Goal: Find specific page/section: Find specific page/section

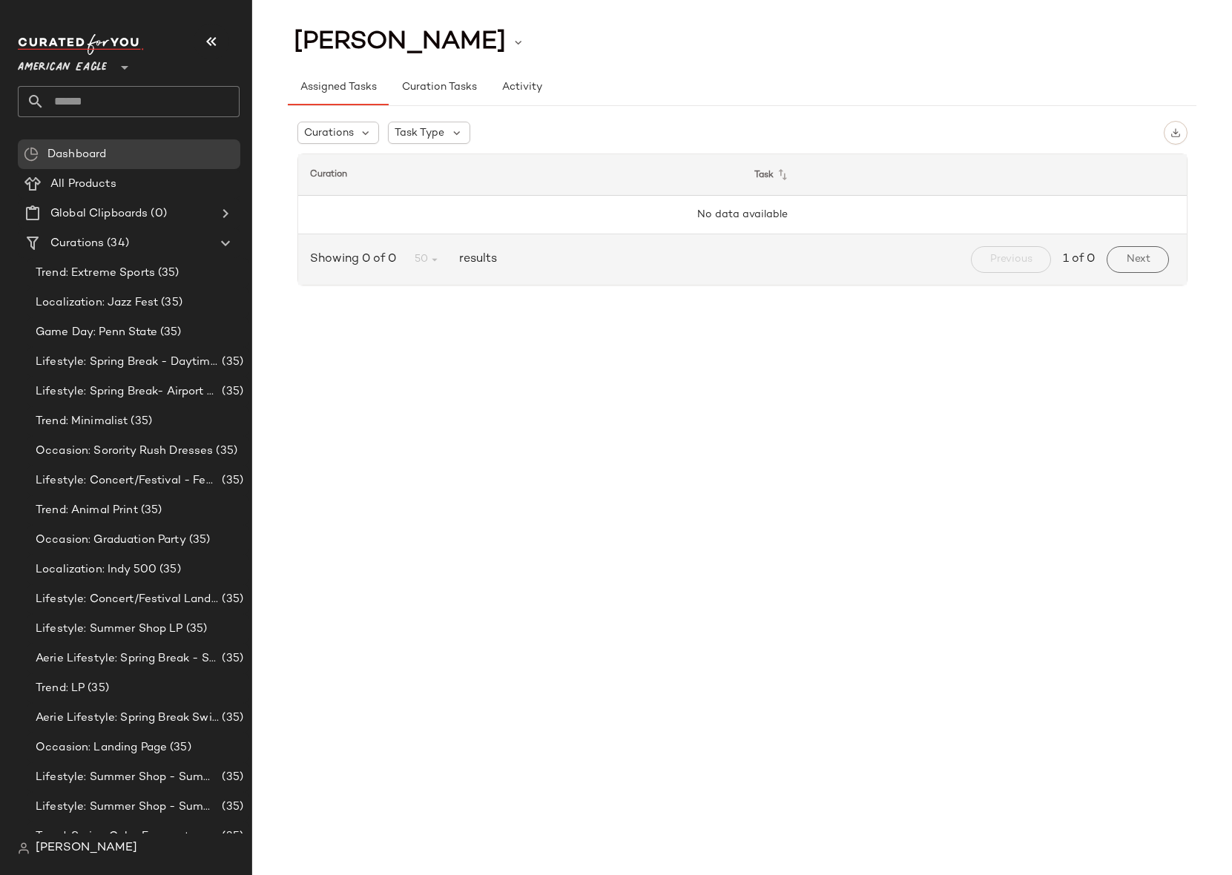
click at [84, 59] on span "American Eagle" at bounding box center [62, 63] width 89 height 27
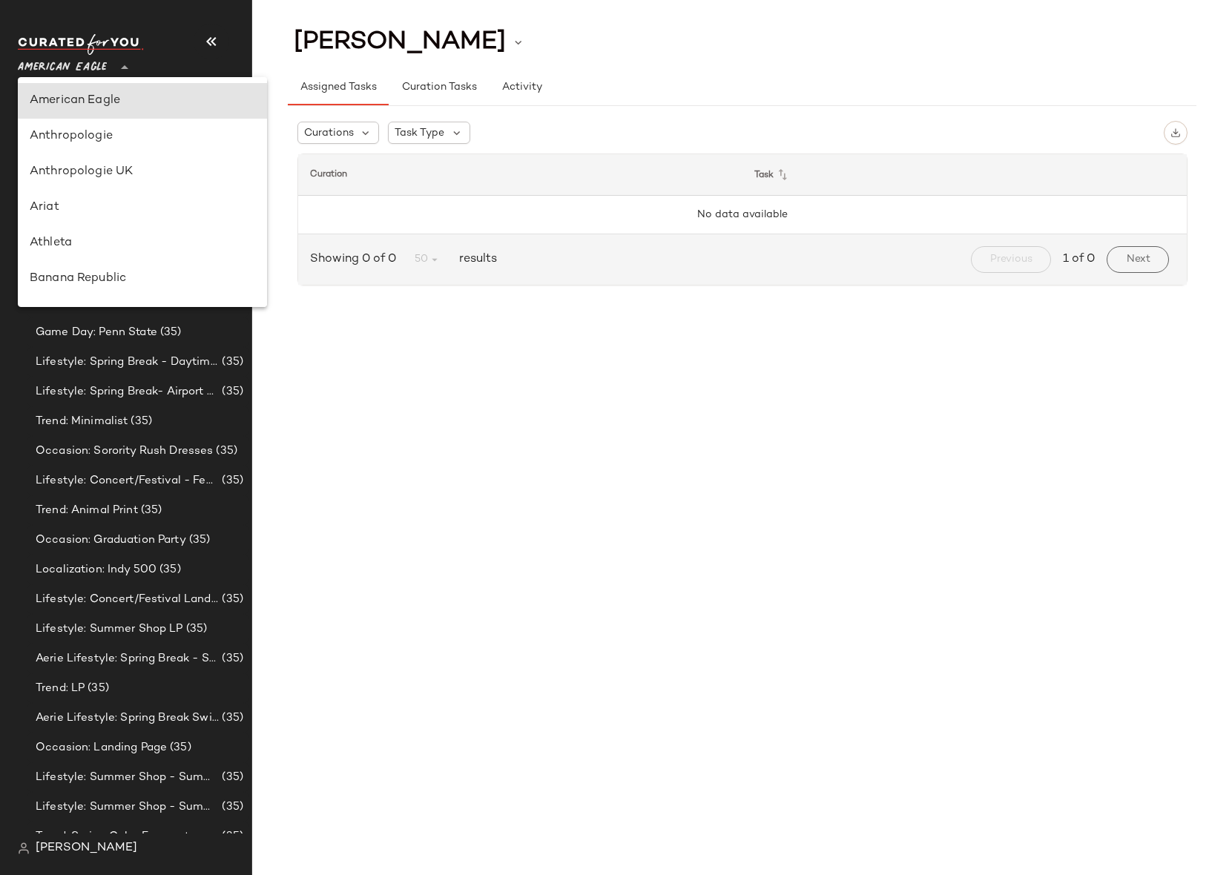
scroll to position [621, 0]
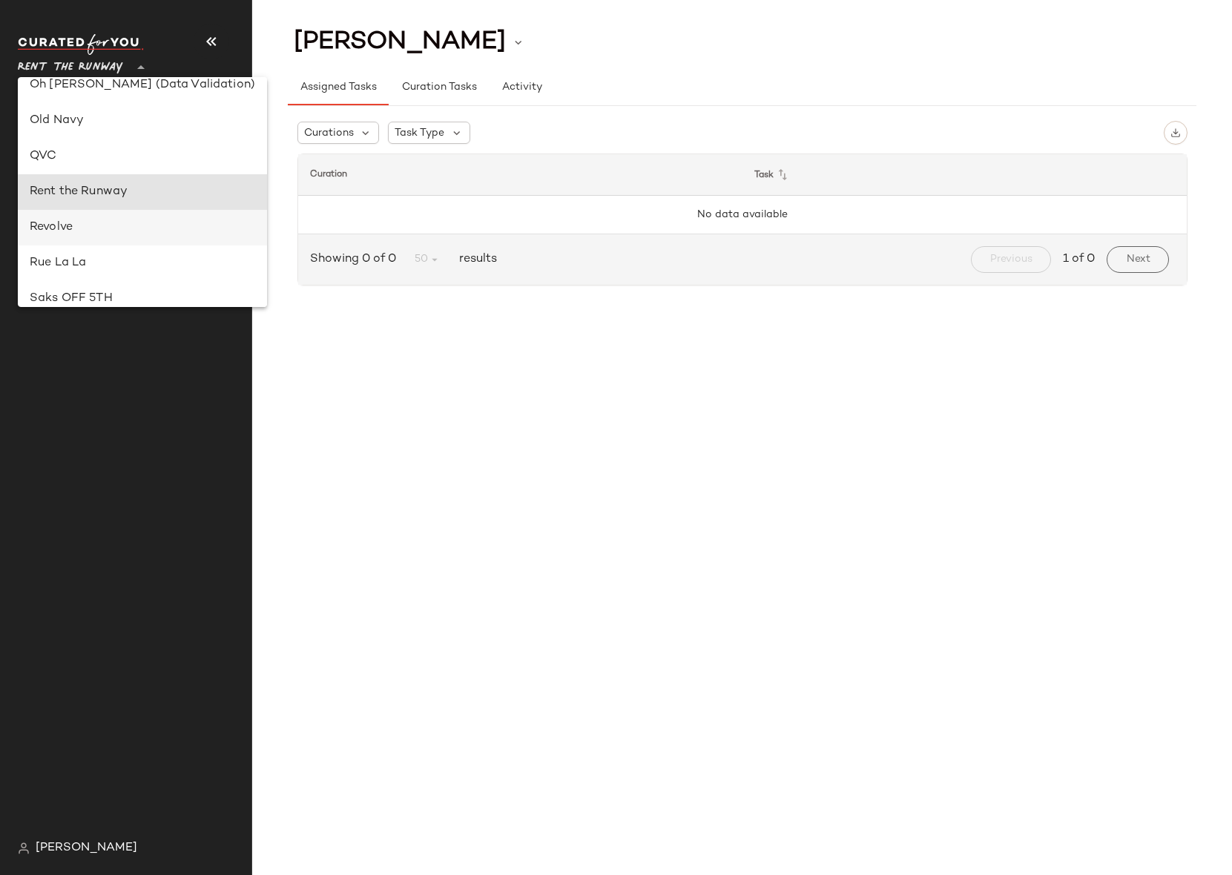
click at [88, 219] on div "Revolve" at bounding box center [143, 228] width 226 height 18
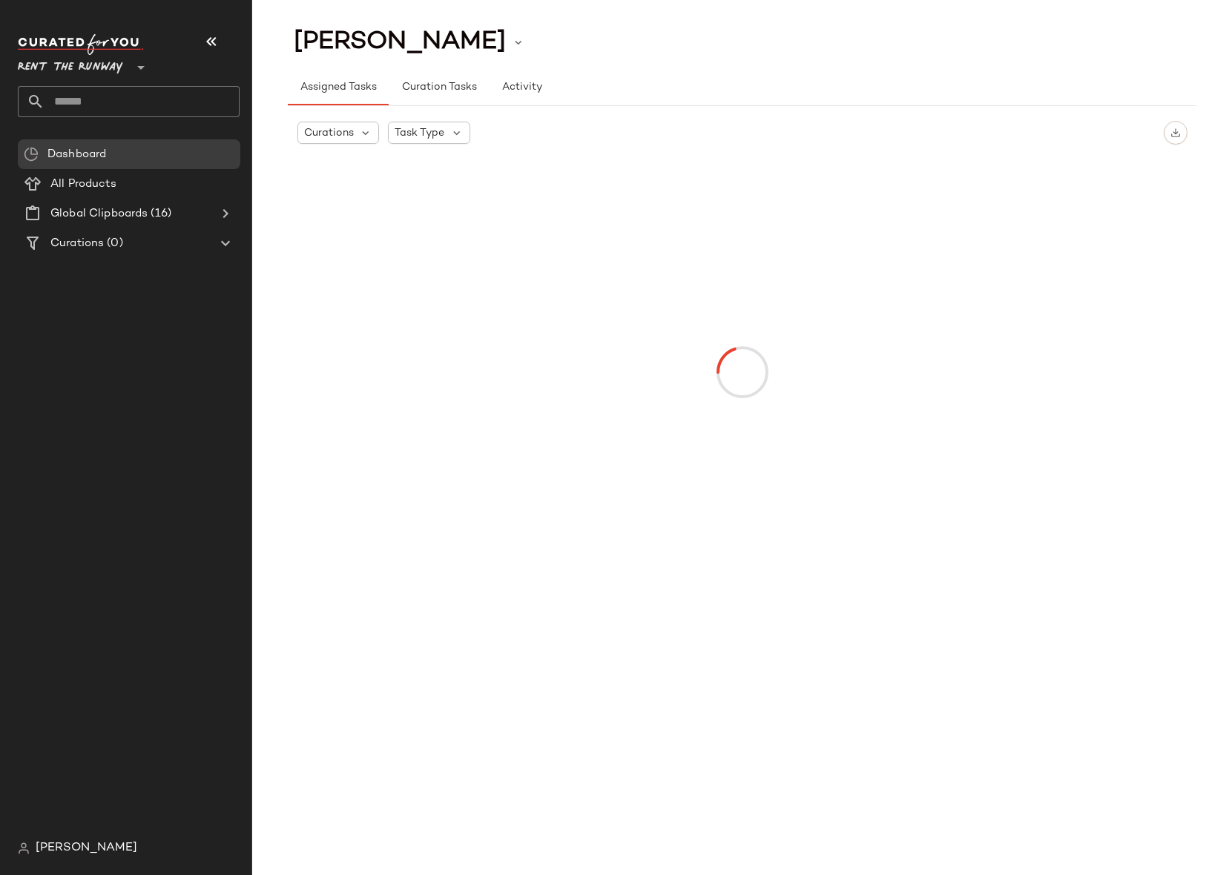
type input "**"
click at [108, 68] on div "Revolve **" at bounding box center [92, 58] width 148 height 37
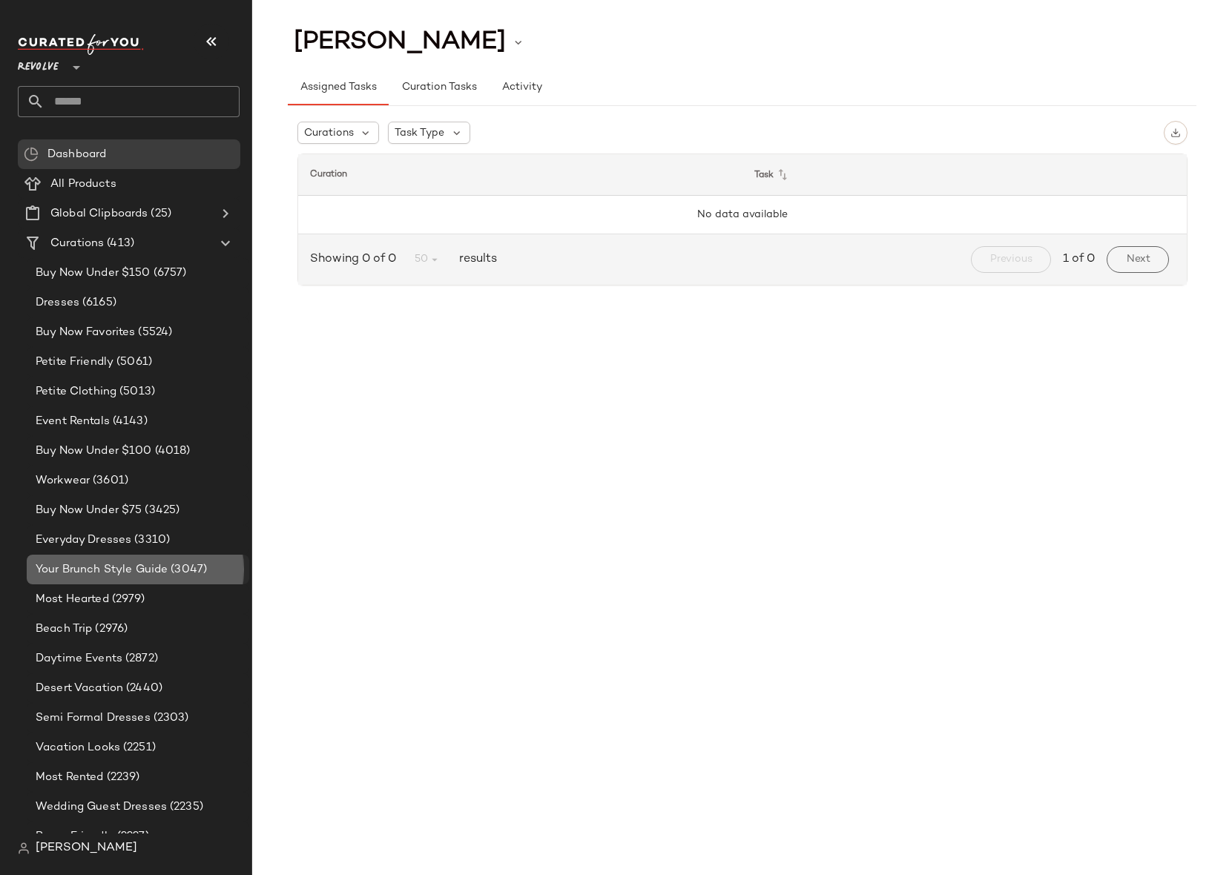
click at [73, 562] on span "Your Brunch Style Guide" at bounding box center [102, 570] width 132 height 17
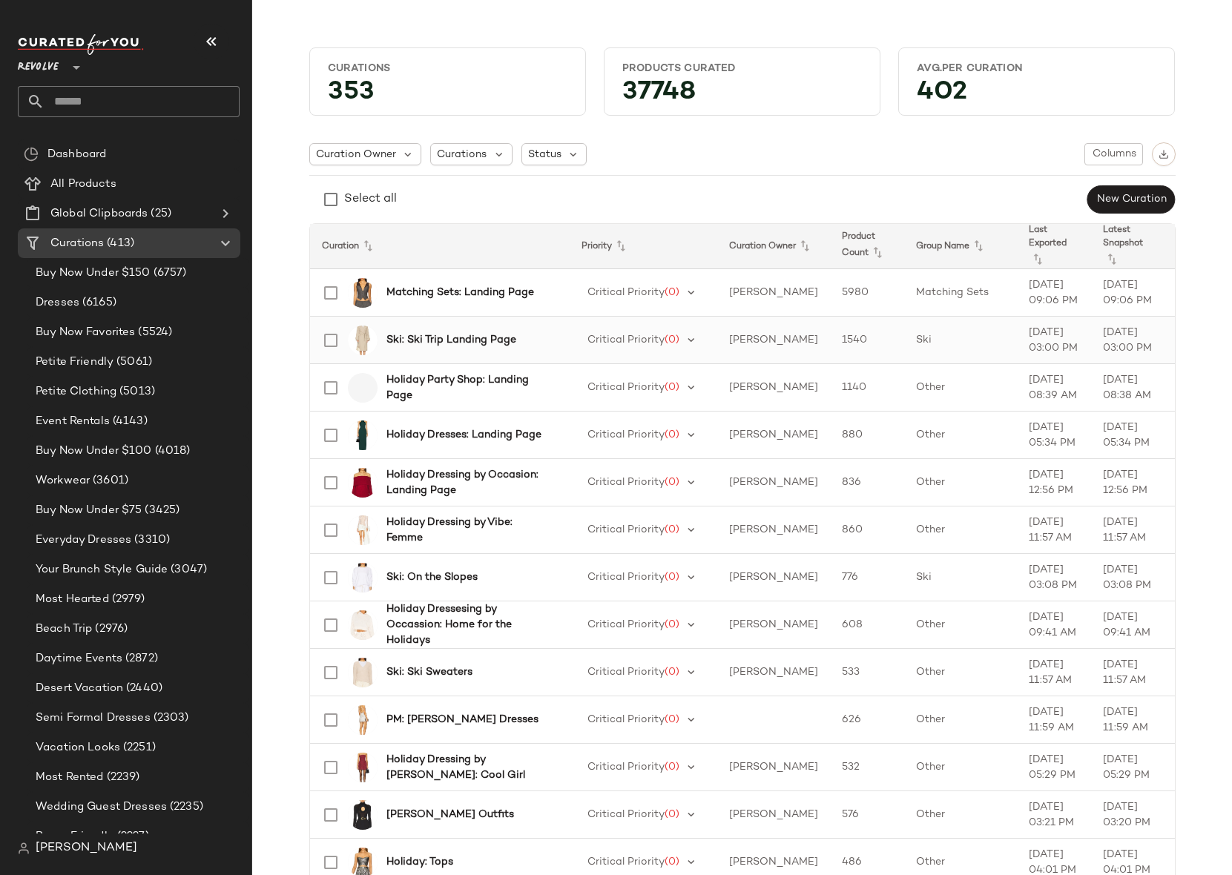
click at [489, 352] on div "Ski: Ski Trip Landing Page" at bounding box center [435, 341] width 245 height 36
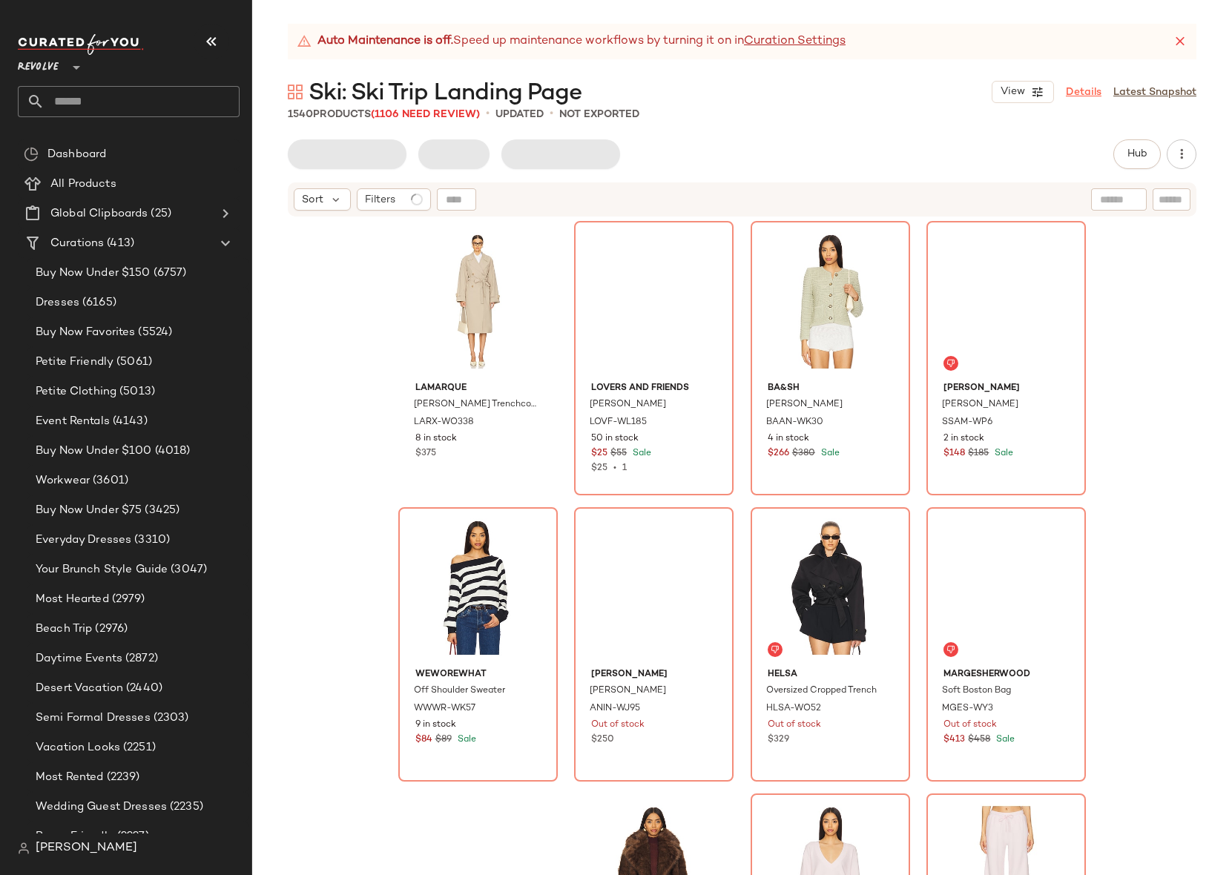
click at [1078, 91] on link "Details" at bounding box center [1084, 93] width 36 height 16
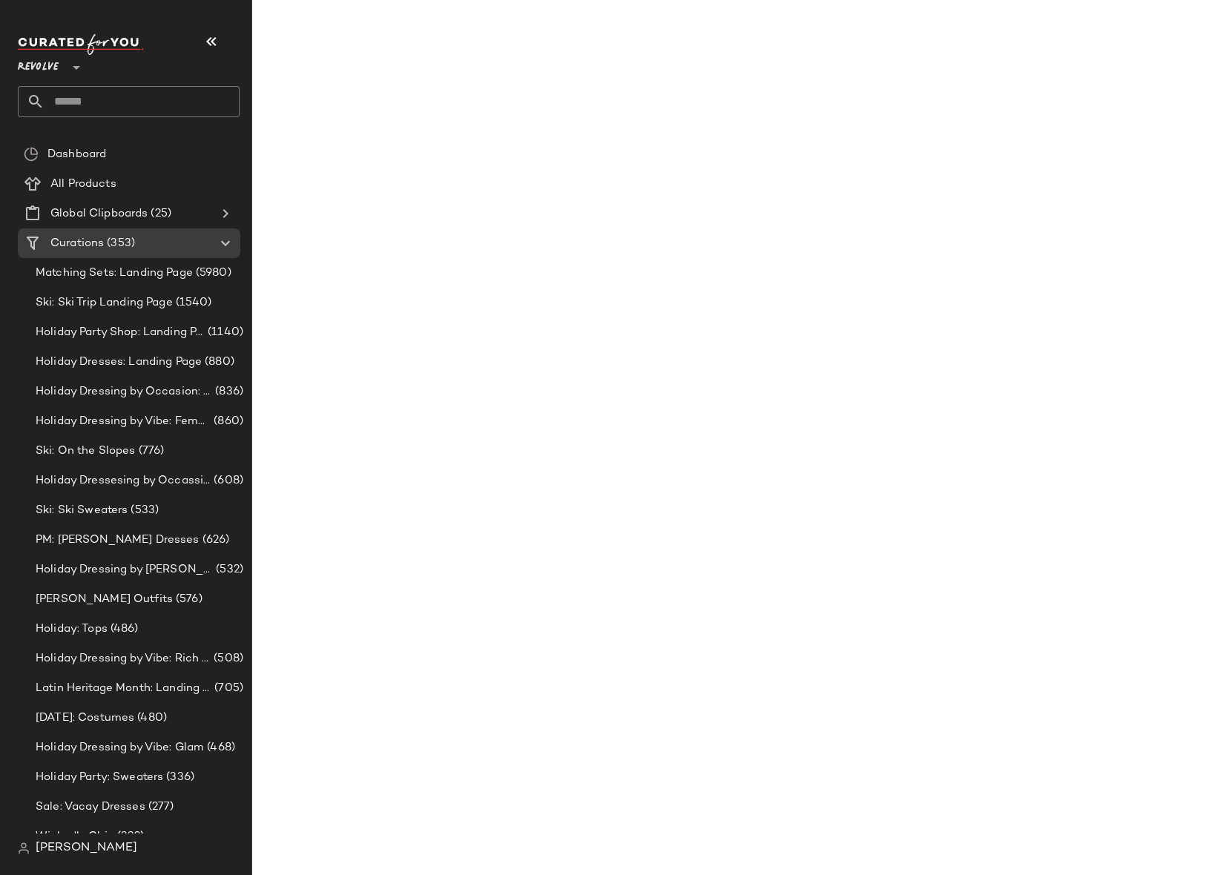
drag, startPoint x: 603, startPoint y: 203, endPoint x: 401, endPoint y: 142, distance: 211.5
click at [599, 201] on div at bounding box center [616, 450] width 1232 height 852
click at [162, 507] on div "Ski: Ski Sweaters (533)" at bounding box center [137, 510] width 212 height 17
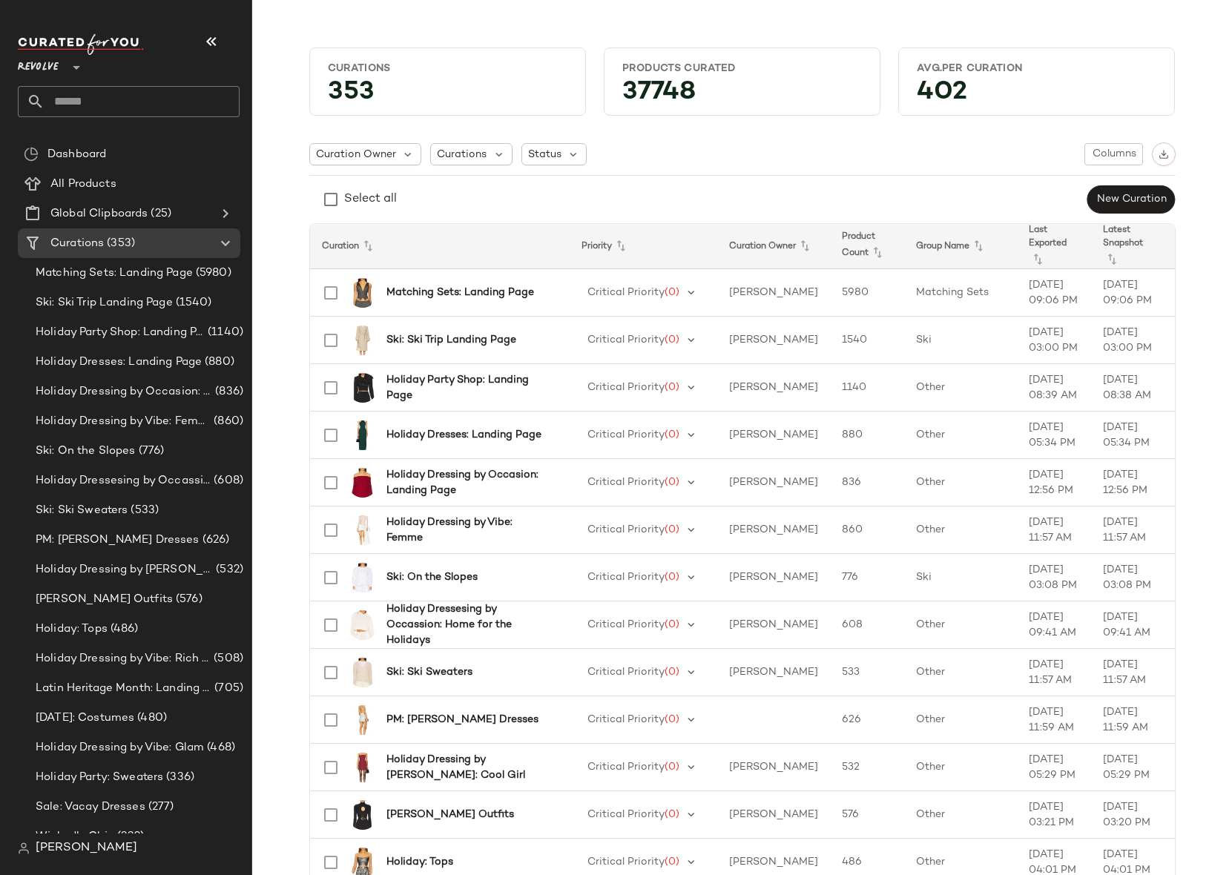
click at [151, 109] on input "text" at bounding box center [142, 101] width 195 height 31
paste input "**********"
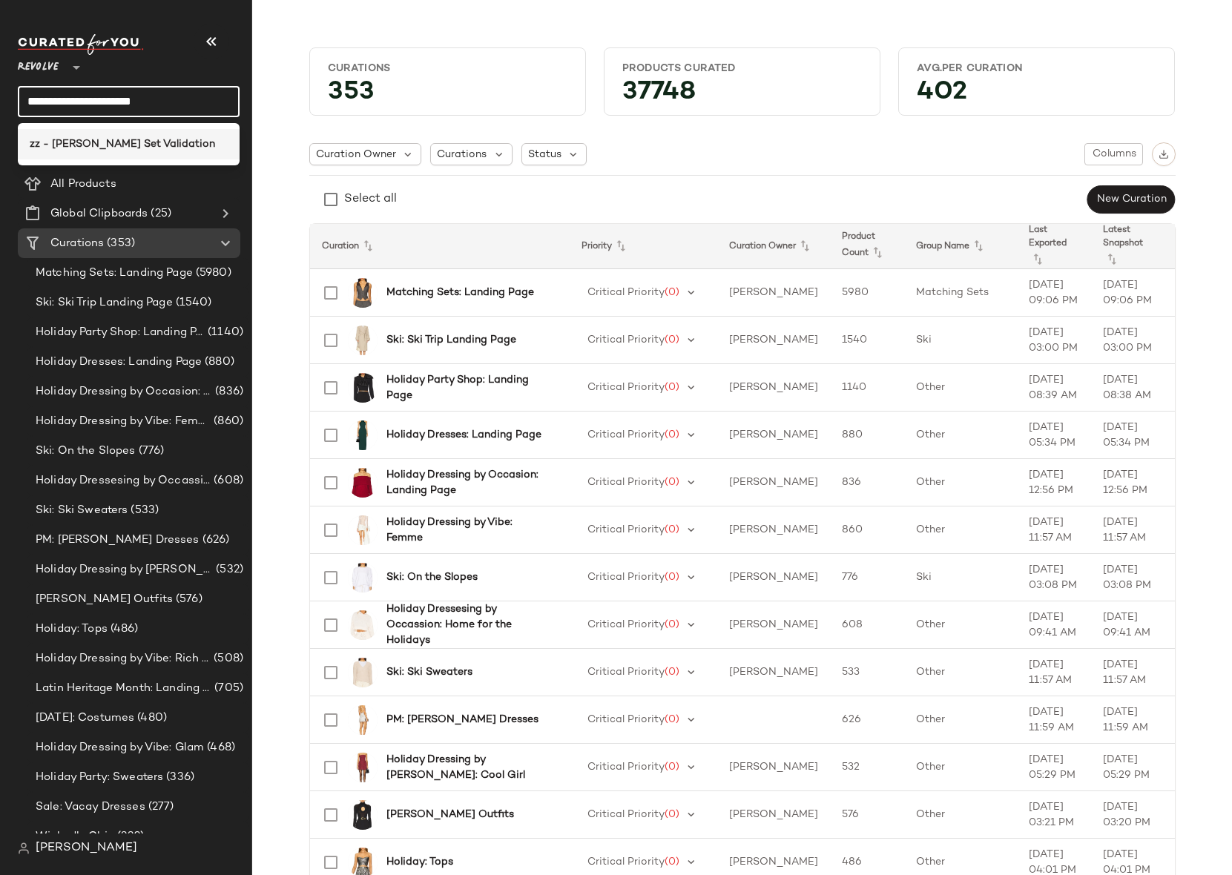
type input "**********"
click at [147, 148] on div "zz - [PERSON_NAME] Set Validation" at bounding box center [129, 145] width 198 height 16
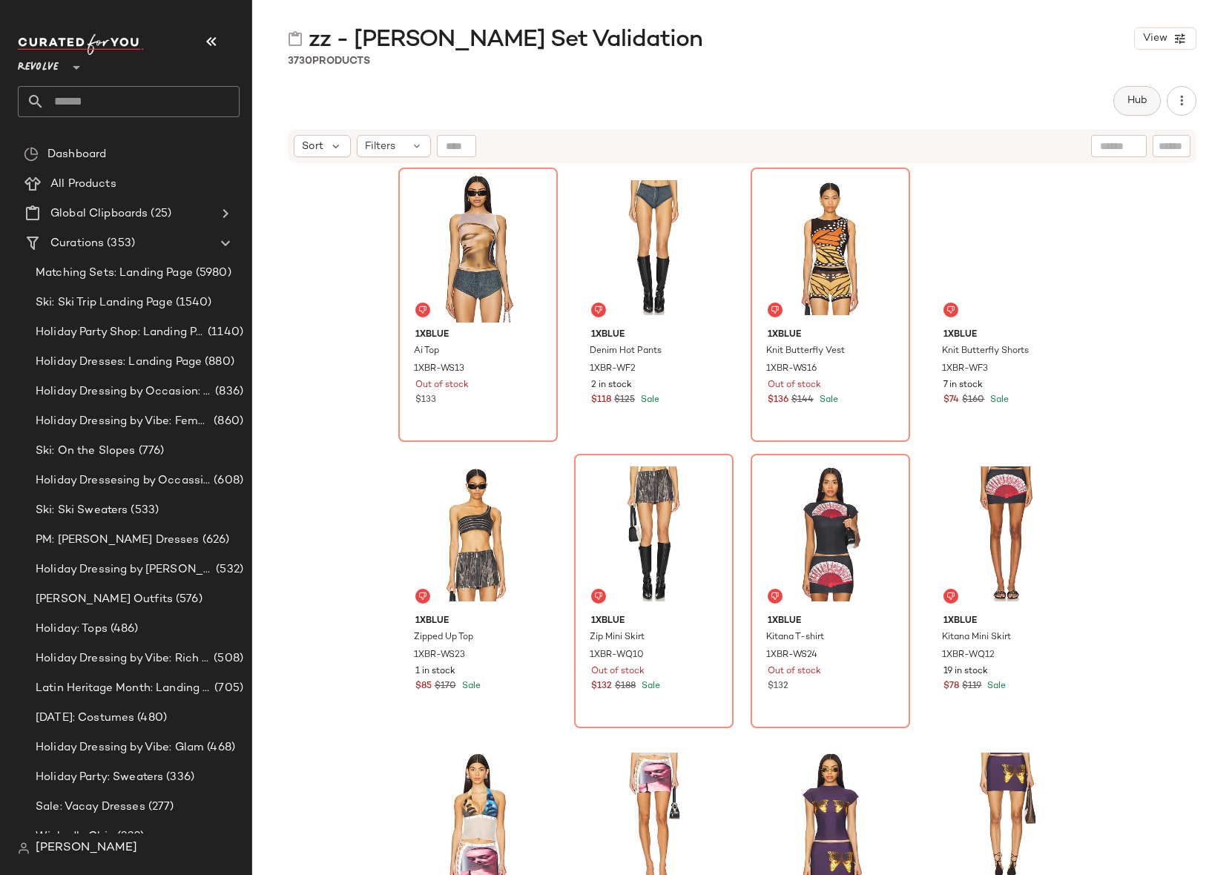
click at [1131, 104] on span "Hub" at bounding box center [1137, 101] width 21 height 12
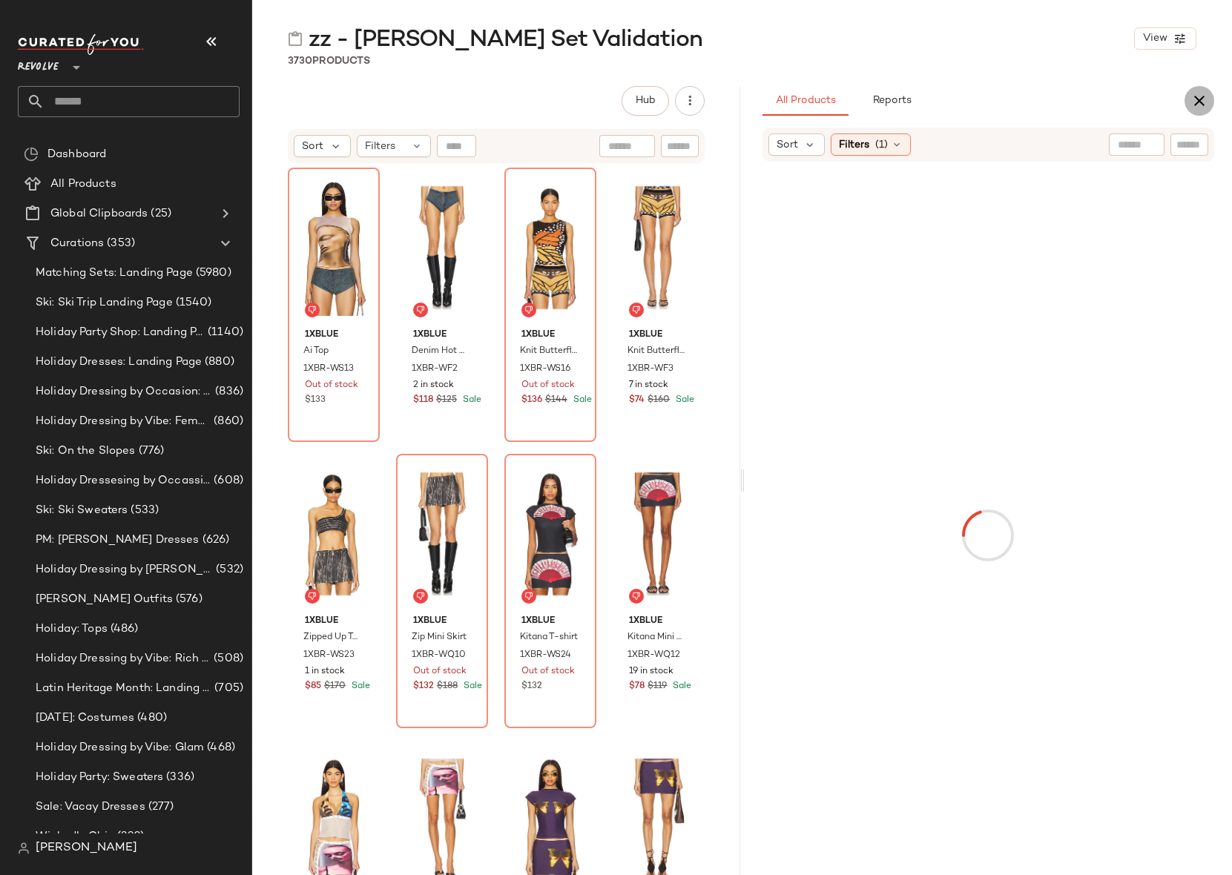
click at [1208, 95] on button "button" at bounding box center [1200, 101] width 30 height 30
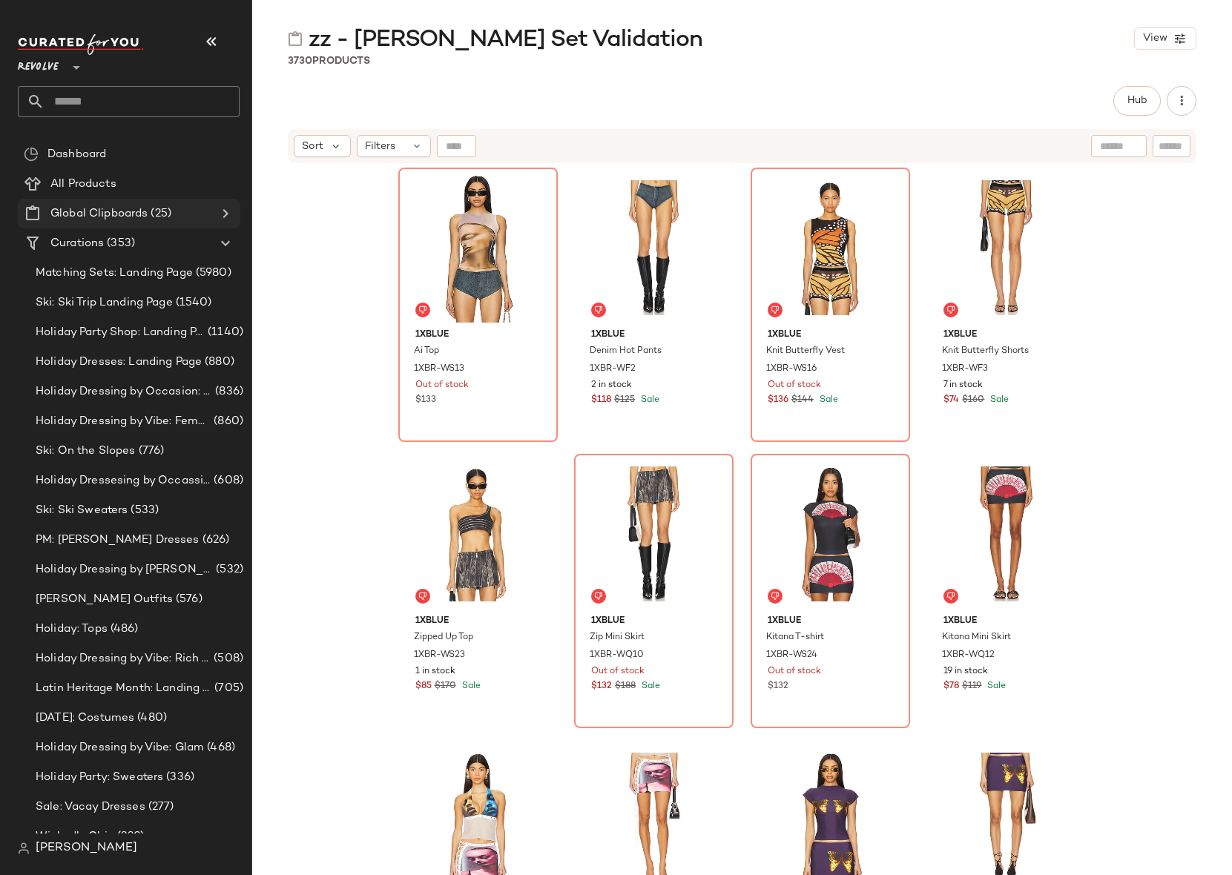
click at [226, 215] on icon at bounding box center [226, 214] width 18 height 18
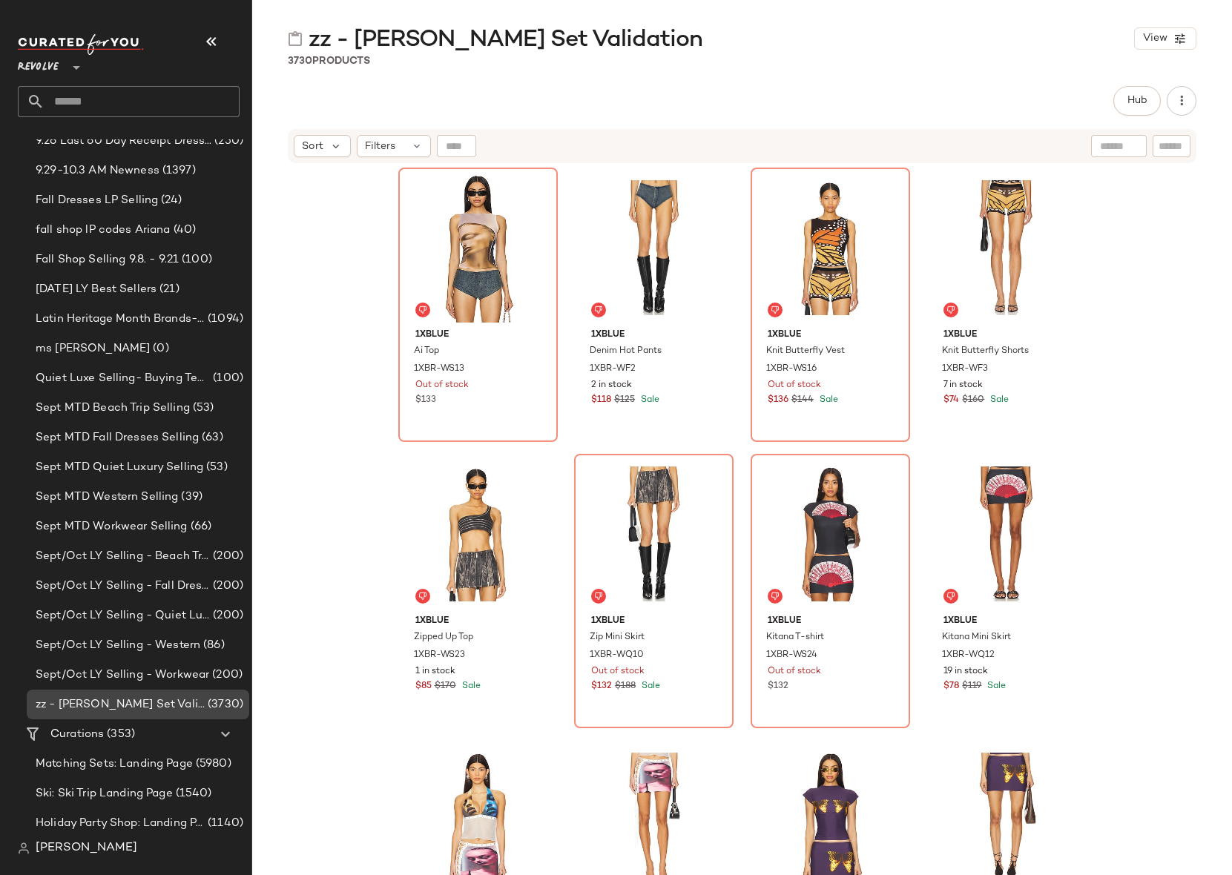
scroll to position [404, 0]
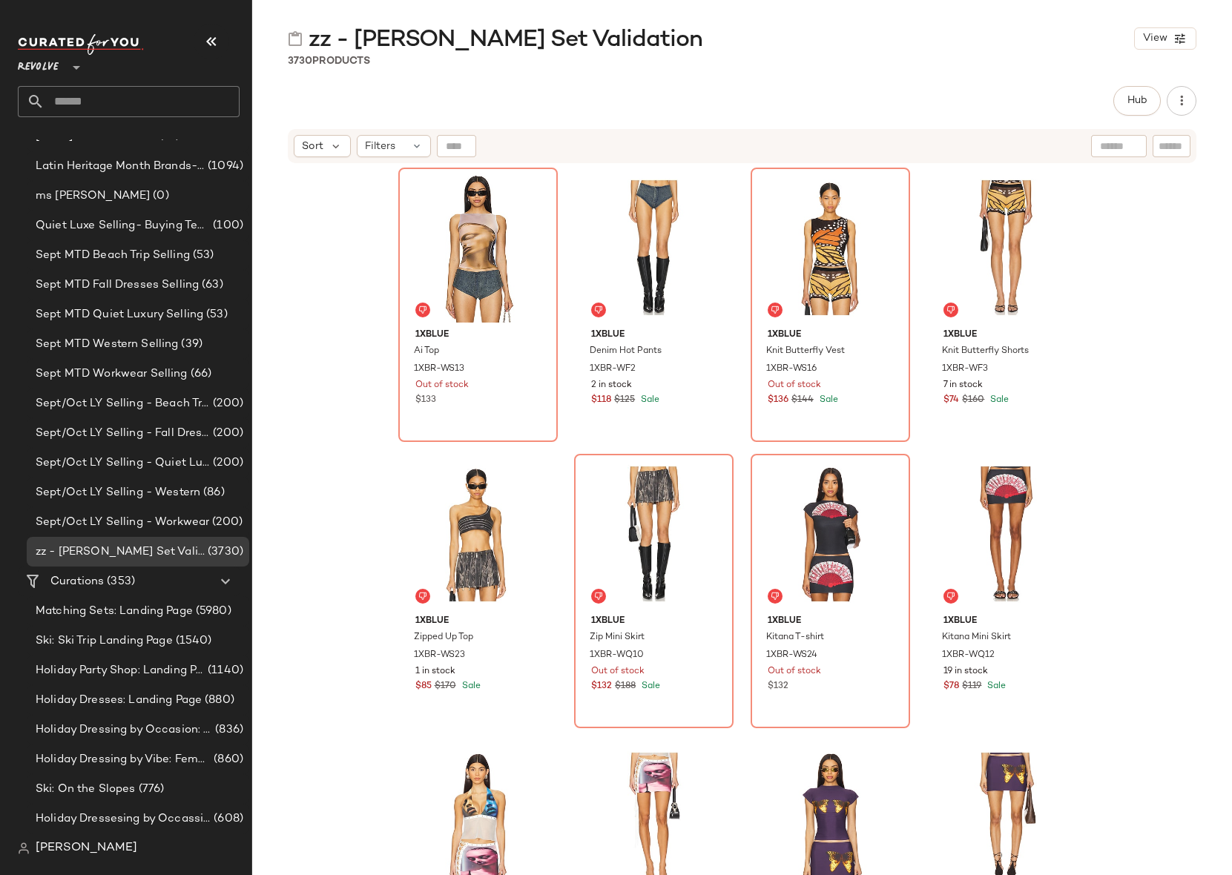
click at [102, 91] on input "text" at bounding box center [142, 101] width 195 height 31
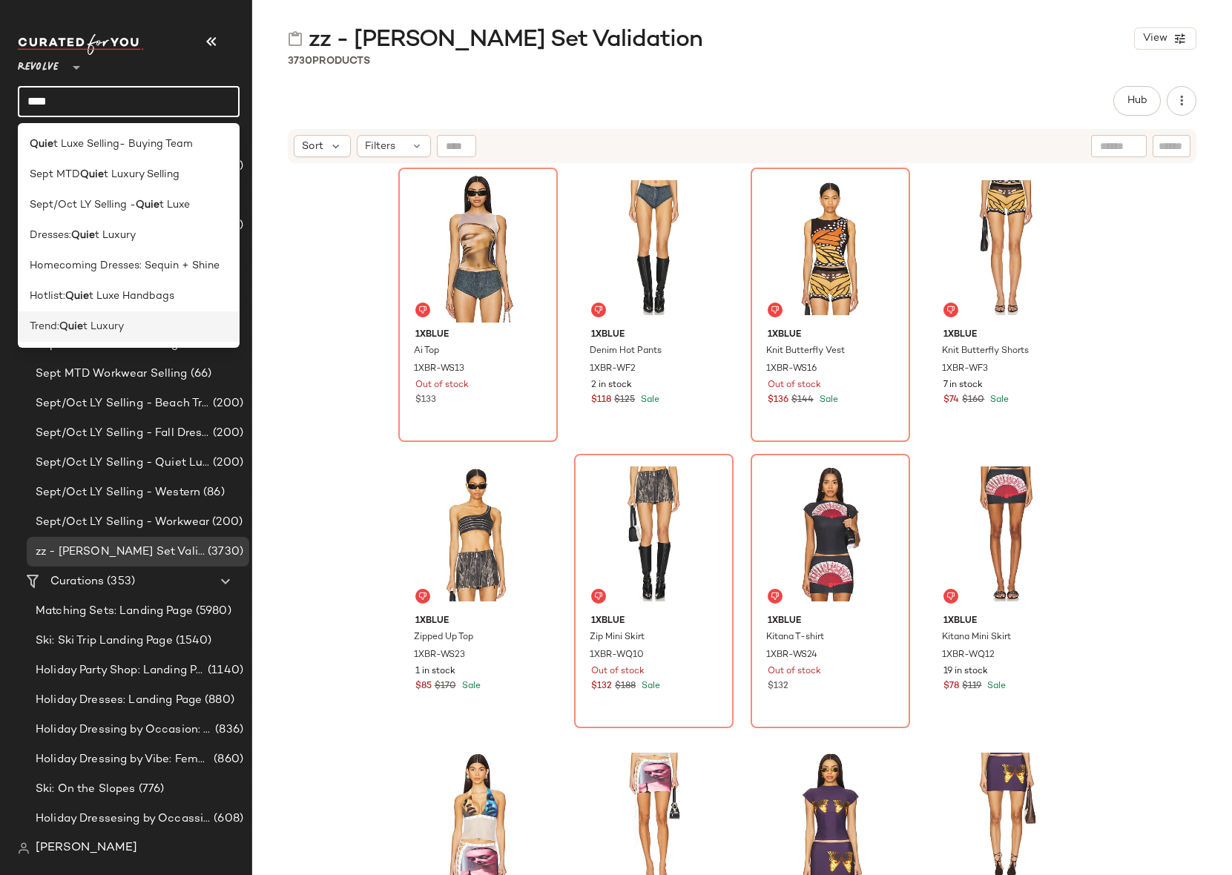
type input "****"
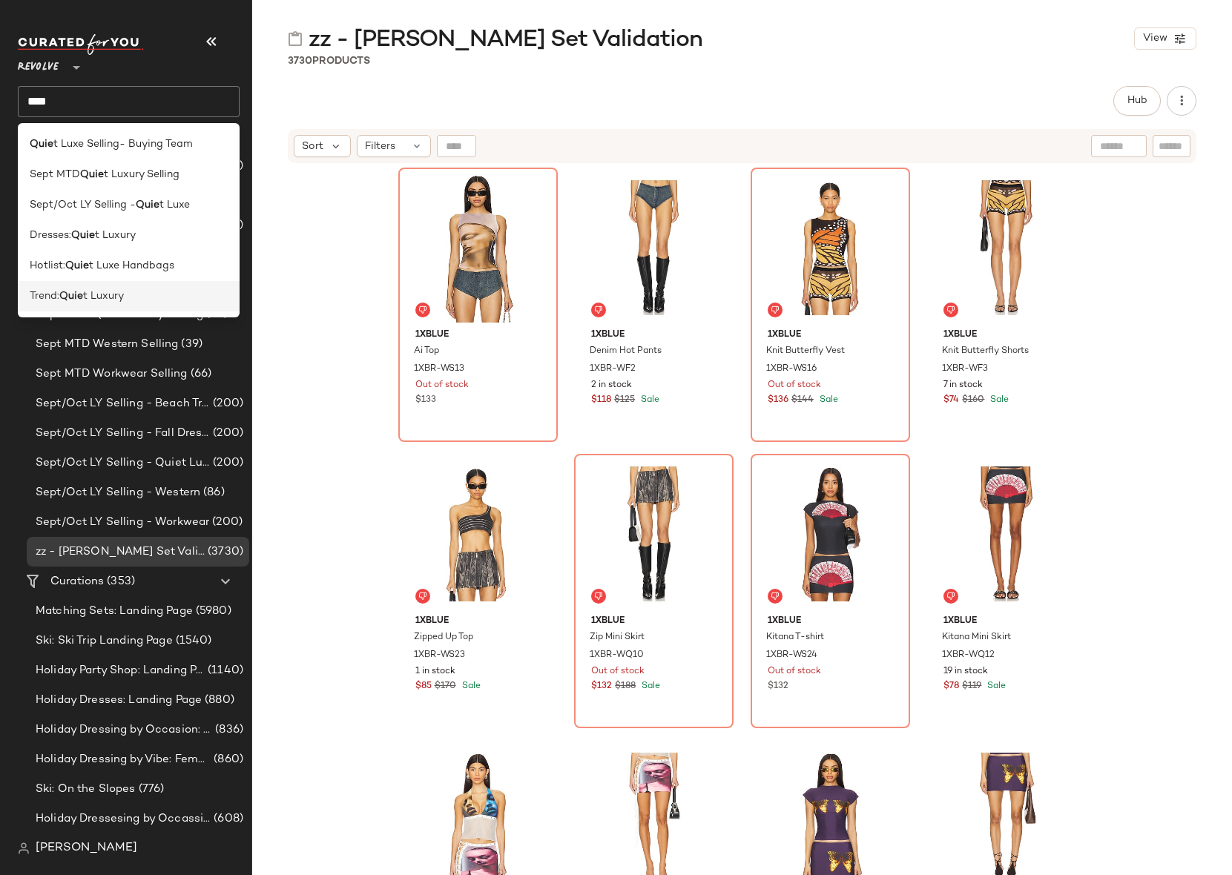
click at [88, 296] on span "t Luxury" at bounding box center [103, 297] width 41 height 16
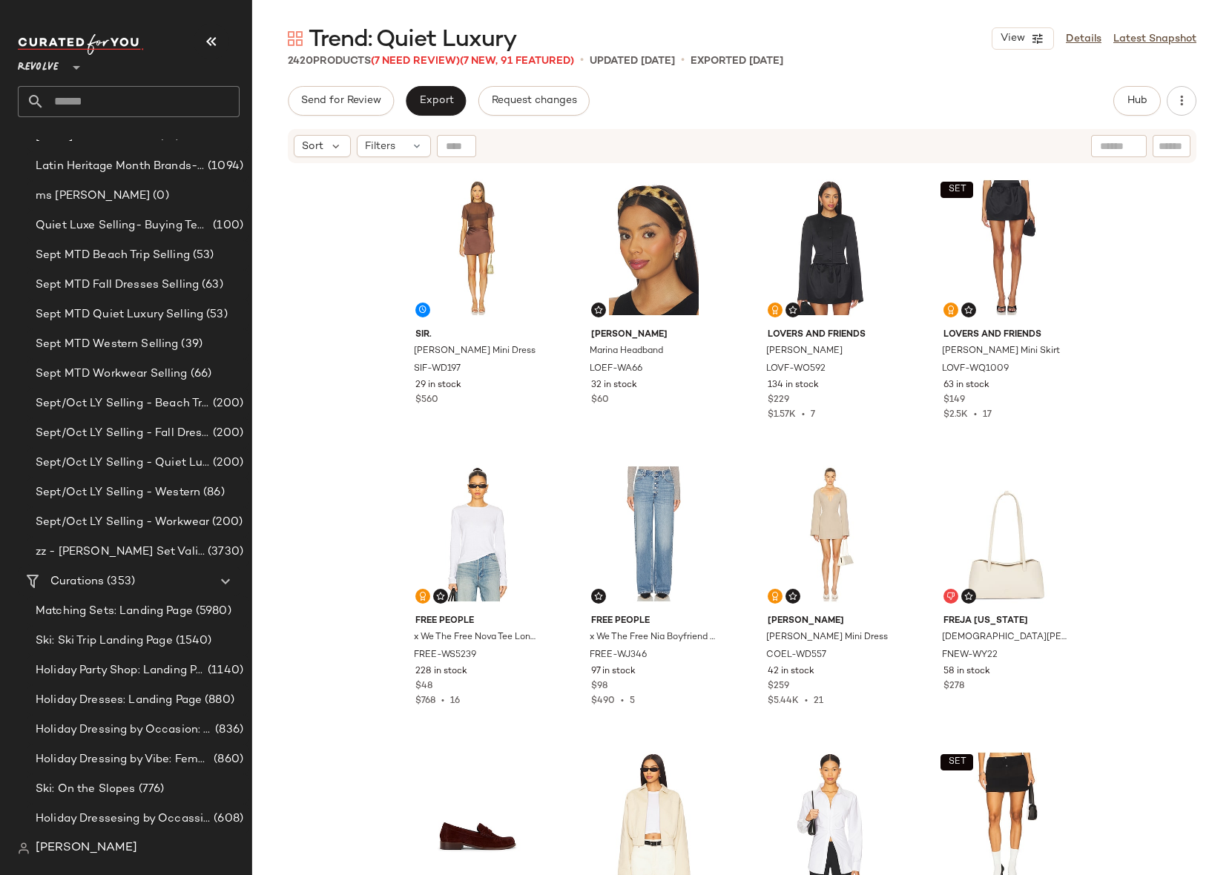
click at [519, 34] on div "Trend: Quiet Luxury View Details Latest Snapshot" at bounding box center [742, 39] width 980 height 30
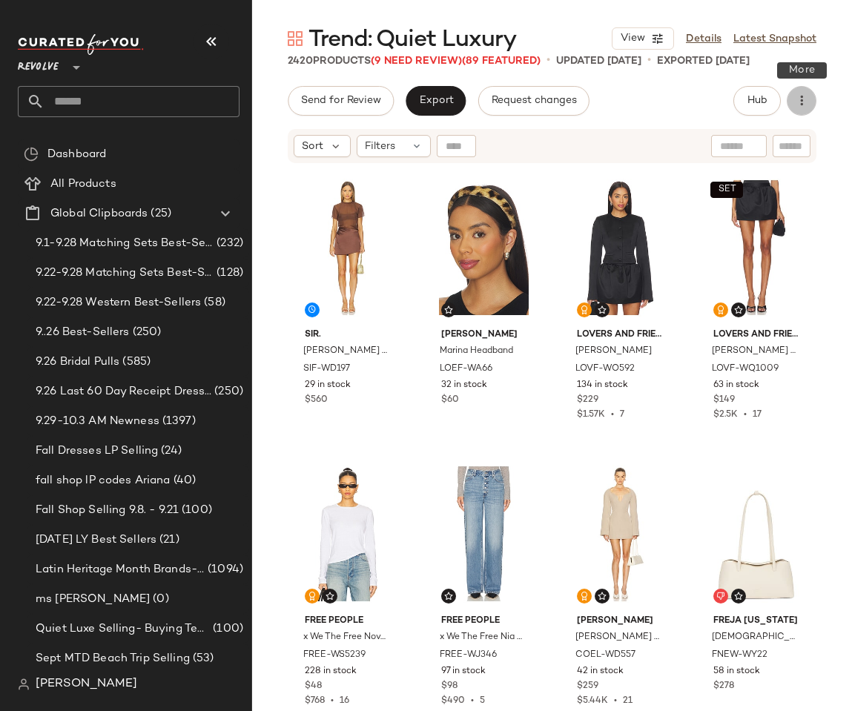
click at [805, 105] on icon "button" at bounding box center [802, 100] width 15 height 15
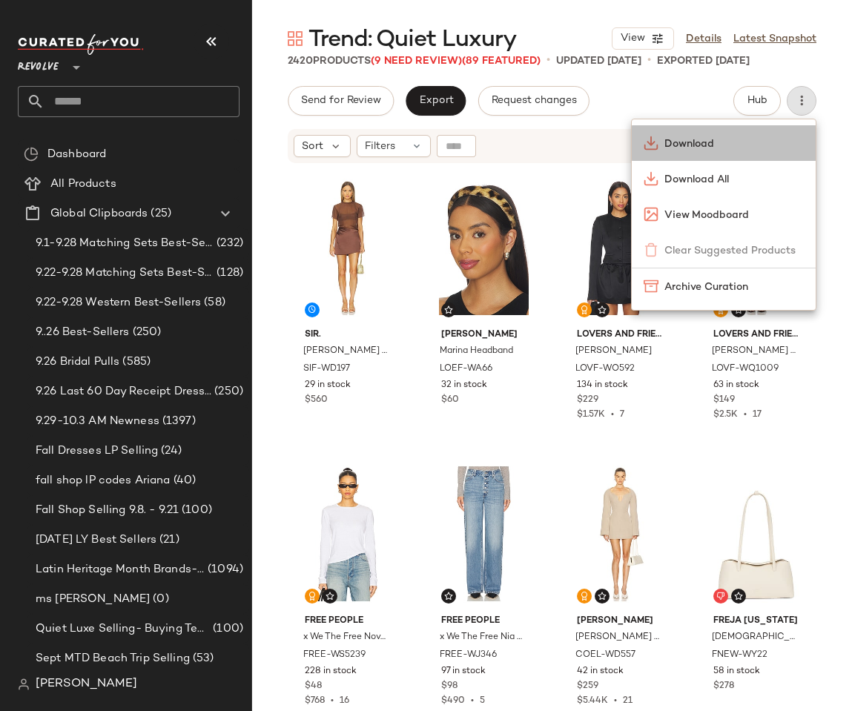
click at [689, 144] on span "Download" at bounding box center [734, 145] width 139 height 16
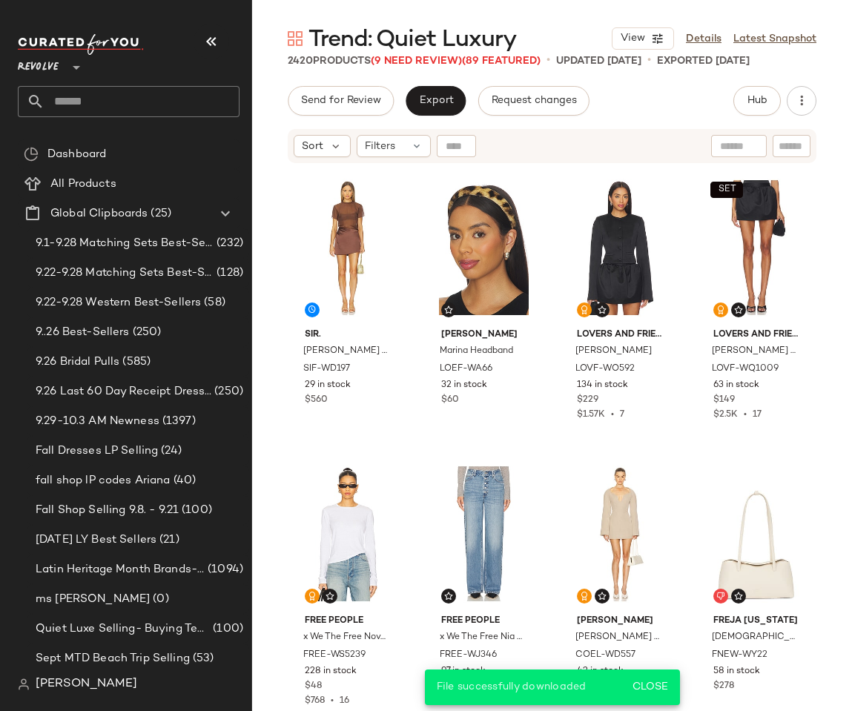
click at [638, 148] on div "Sort Filters" at bounding box center [552, 146] width 529 height 34
